Goal: Navigation & Orientation: Understand site structure

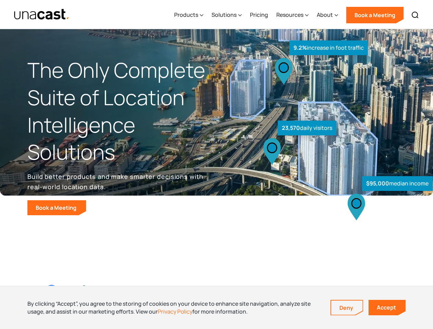
click at [217, 165] on div "$95,000 median income 23,570 daily visitors 9.2% increase in foot traffic" at bounding box center [323, 142] width 212 height 145
click at [298, 14] on div "Resources" at bounding box center [290, 15] width 27 height 8
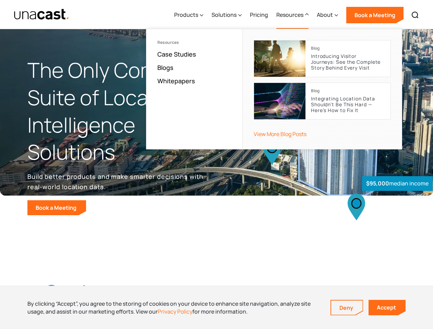
click at [190, 15] on div "Products" at bounding box center [186, 15] width 24 height 8
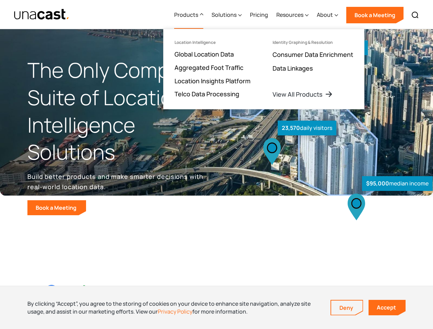
click at [228, 15] on div "Solutions" at bounding box center [224, 15] width 25 height 8
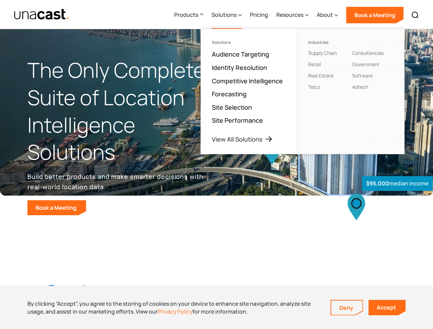
click at [293, 15] on div "Resources" at bounding box center [290, 15] width 27 height 8
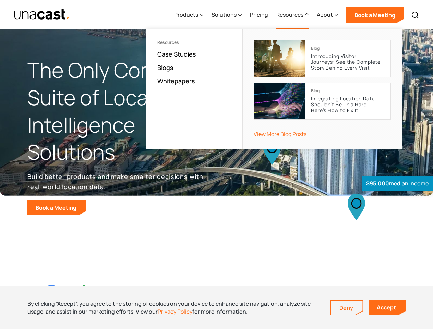
click at [328, 15] on div "About" at bounding box center [325, 15] width 16 height 8
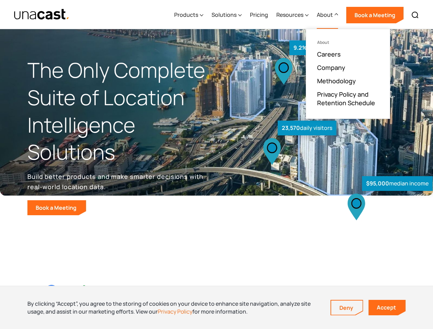
click at [416, 15] on img at bounding box center [415, 15] width 8 height 8
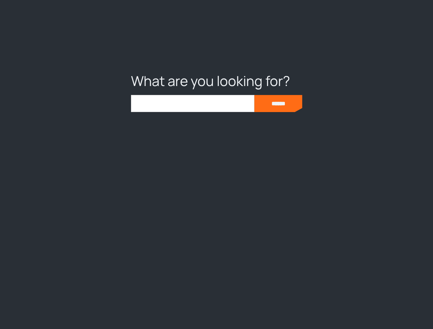
click at [217, 308] on div at bounding box center [216, 164] width 433 height 329
